Goal: Transaction & Acquisition: Purchase product/service

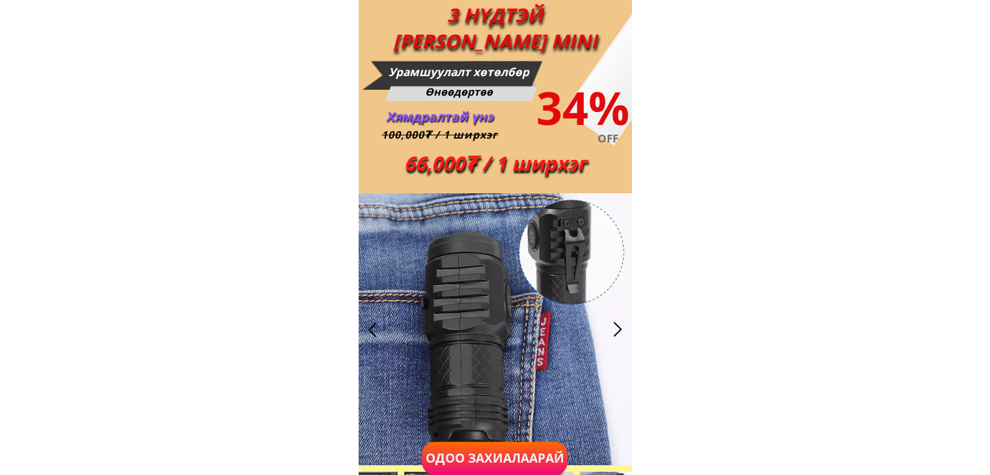
click at [612, 326] on div at bounding box center [617, 329] width 21 height 21
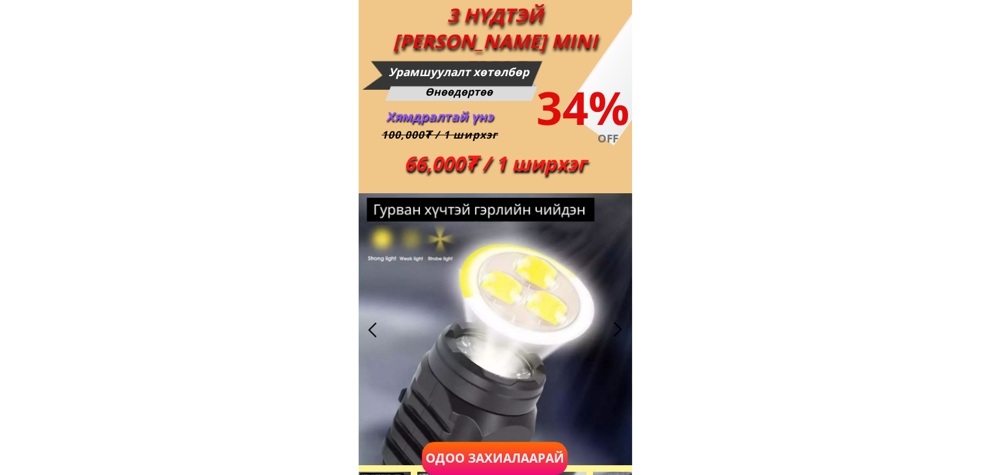
click at [376, 328] on div at bounding box center [372, 329] width 21 height 21
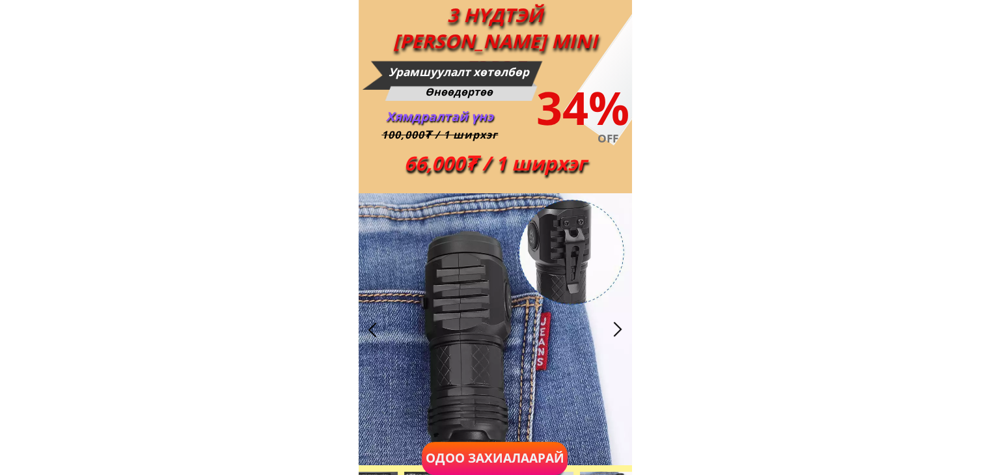
click at [615, 328] on div at bounding box center [617, 329] width 21 height 21
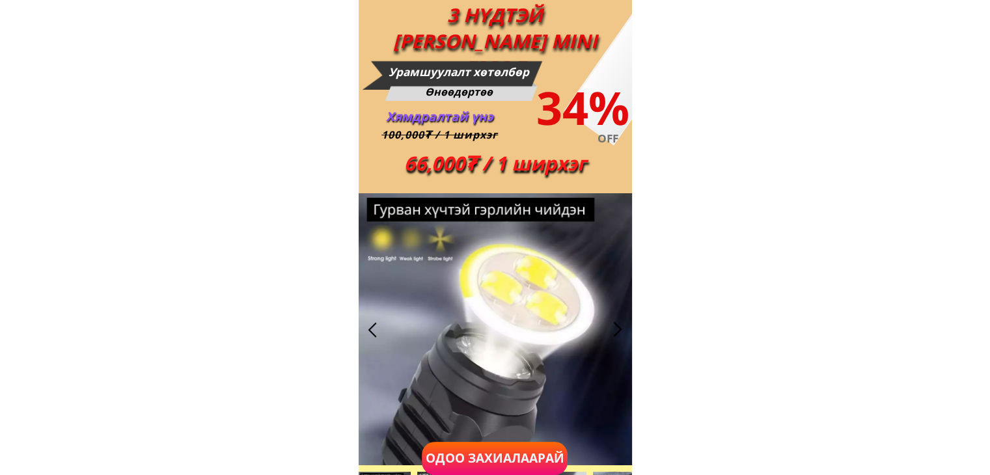
click at [377, 326] on div at bounding box center [372, 329] width 21 height 21
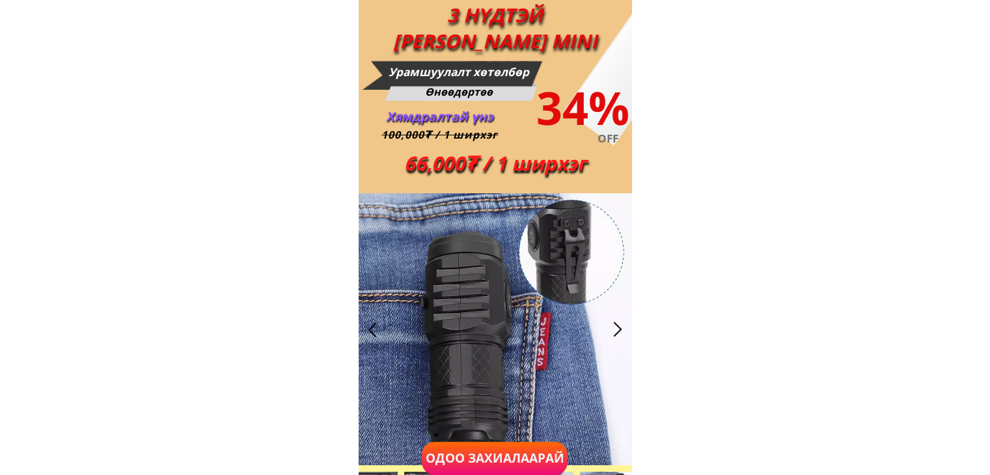
click at [377, 326] on div at bounding box center [372, 329] width 21 height 21
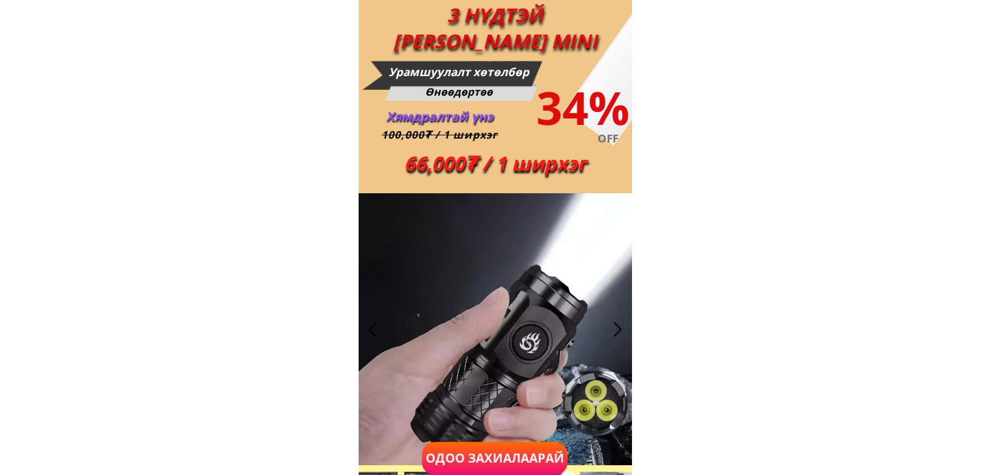
click at [377, 326] on div at bounding box center [372, 329] width 21 height 21
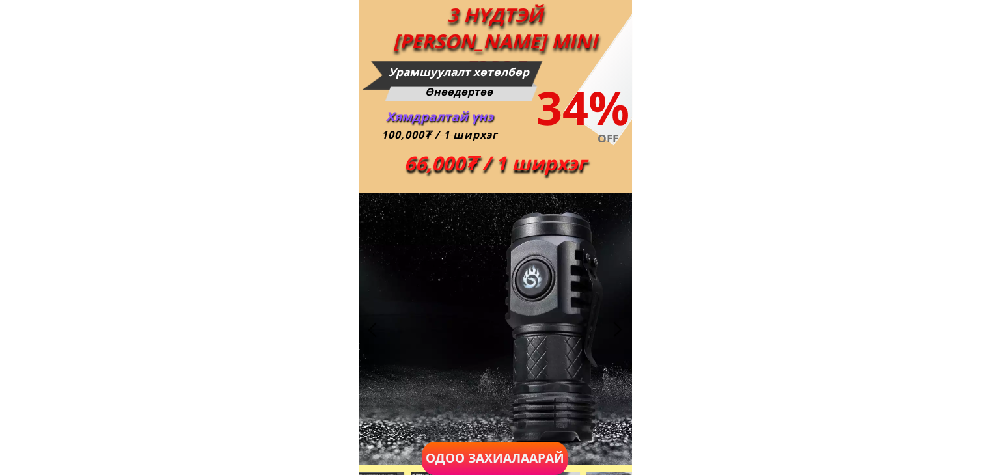
click at [377, 326] on div at bounding box center [372, 329] width 21 height 21
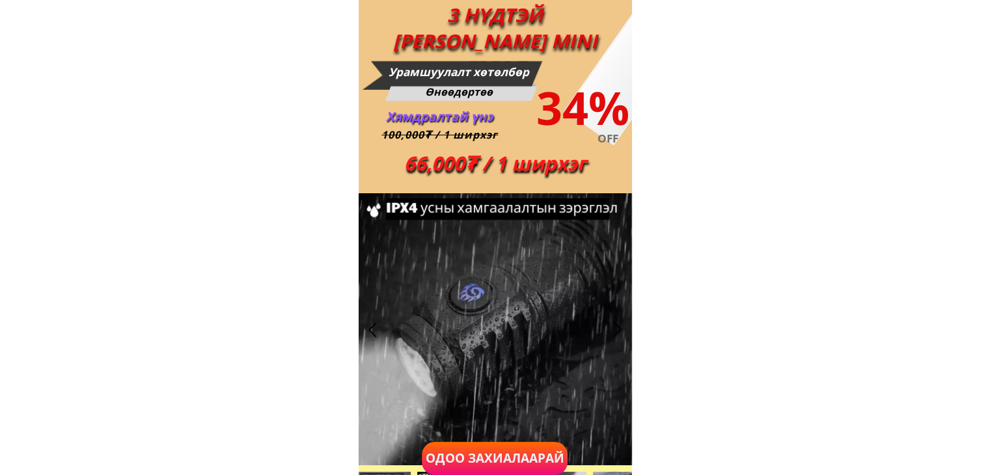
click at [372, 330] on div at bounding box center [372, 329] width 21 height 21
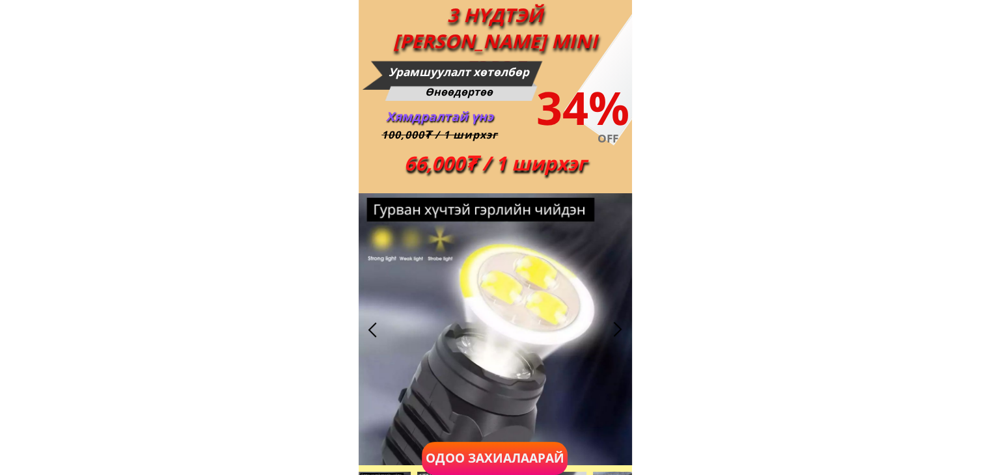
click at [372, 330] on div at bounding box center [372, 329] width 21 height 21
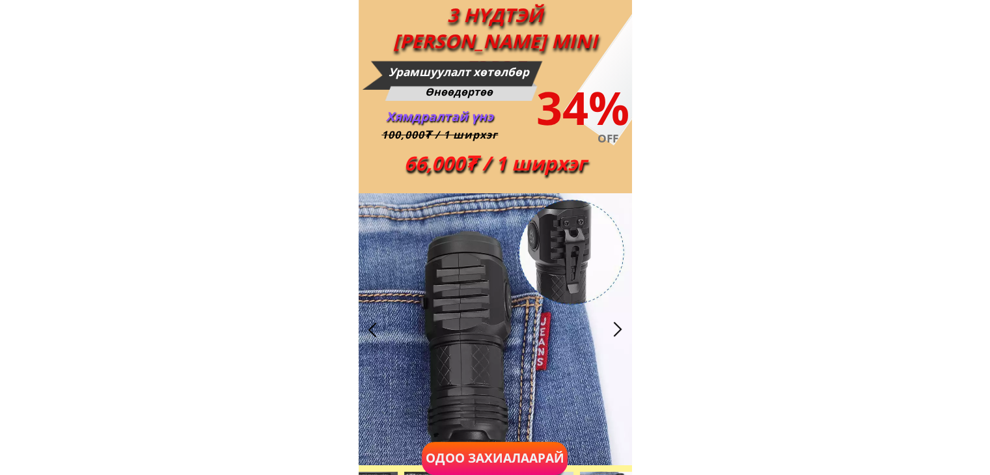
click at [372, 330] on div at bounding box center [372, 329] width 21 height 21
